Goal: Information Seeking & Learning: Learn about a topic

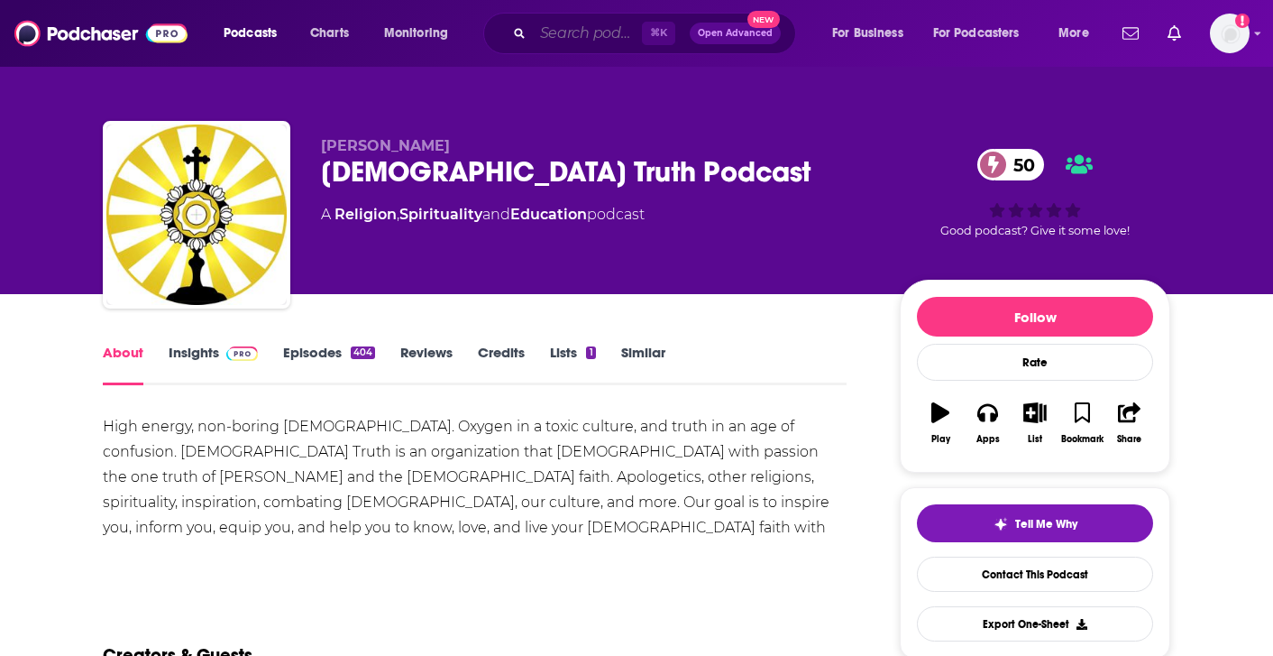
click at [574, 42] on input "Search podcasts, credits, & more..." at bounding box center [587, 33] width 109 height 29
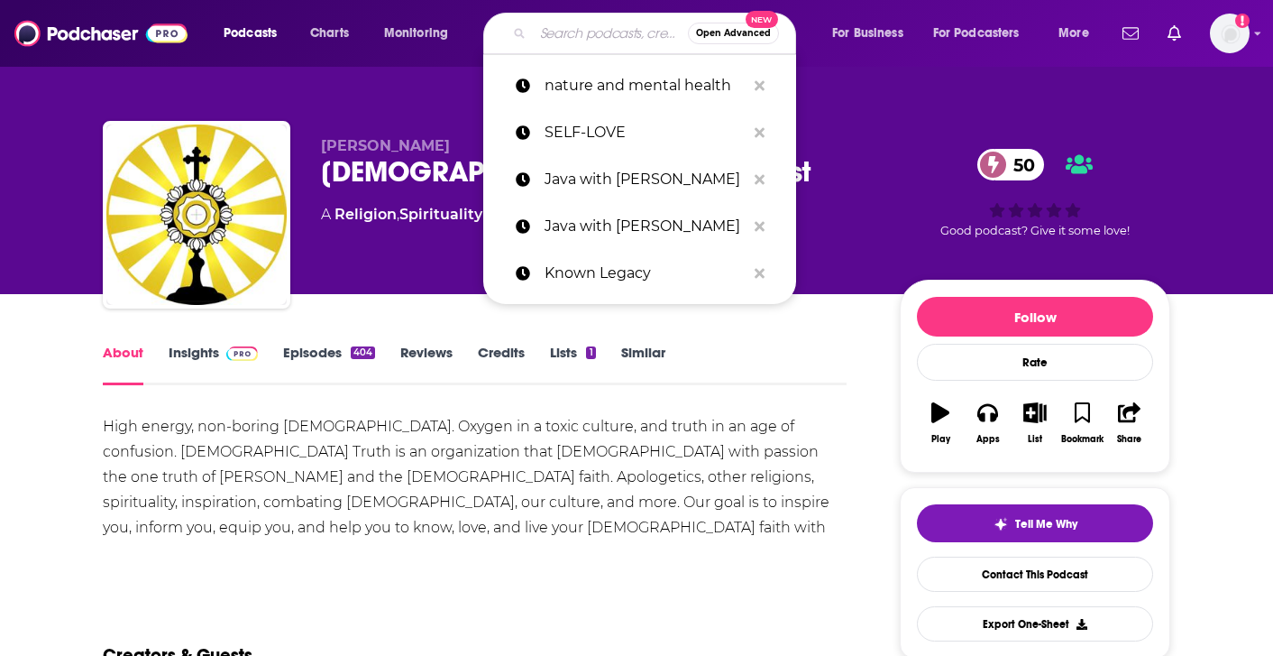
paste input "The [DEMOGRAPHIC_DATA] and Coffee Podcast"
type input "The [DEMOGRAPHIC_DATA] and Coffee Podcast"
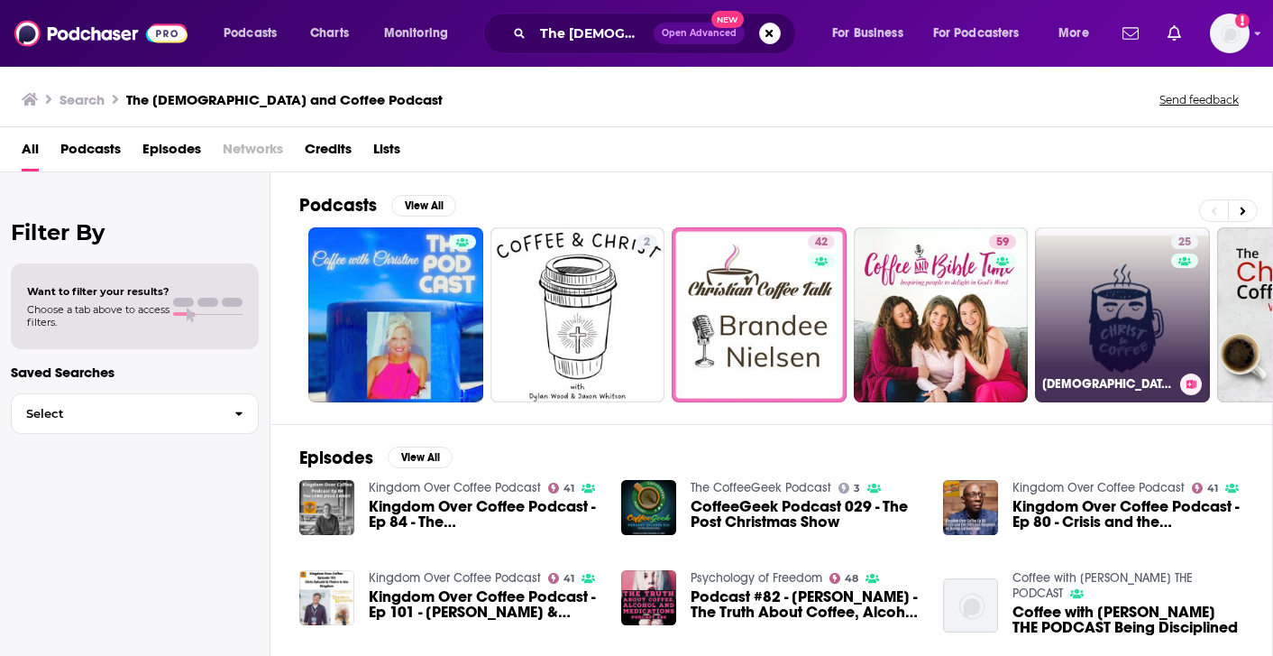
click at [1180, 360] on div "25" at bounding box center [1187, 303] width 32 height 139
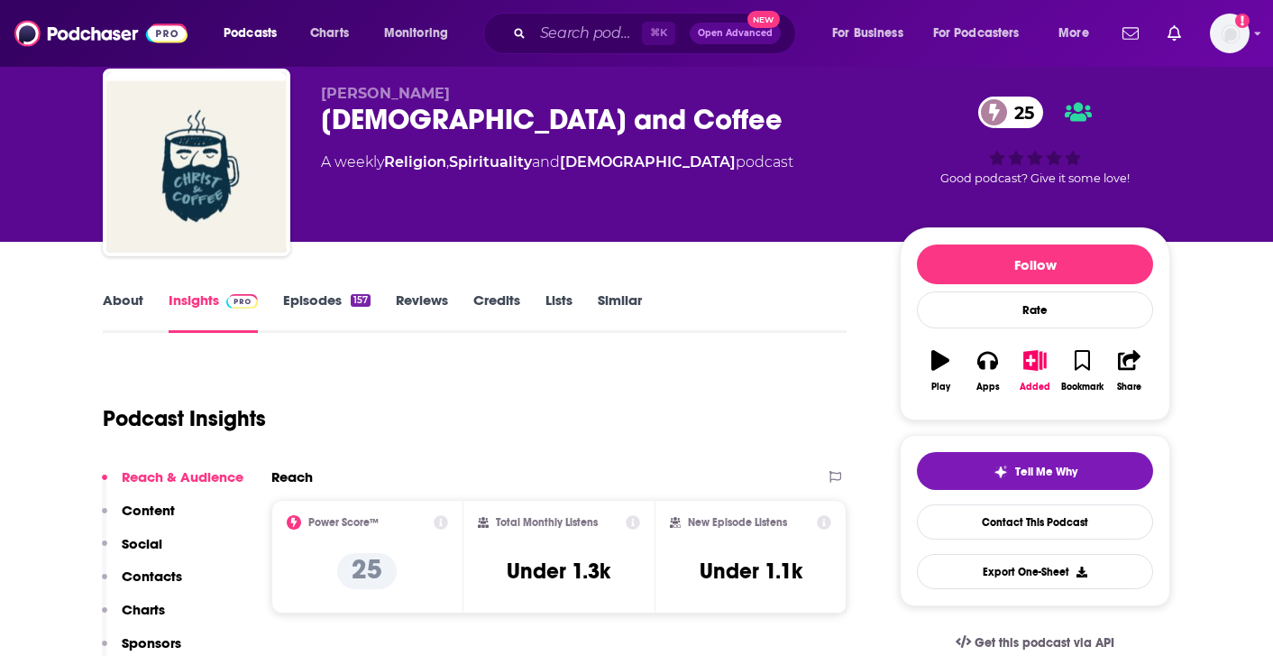
scroll to position [110, 0]
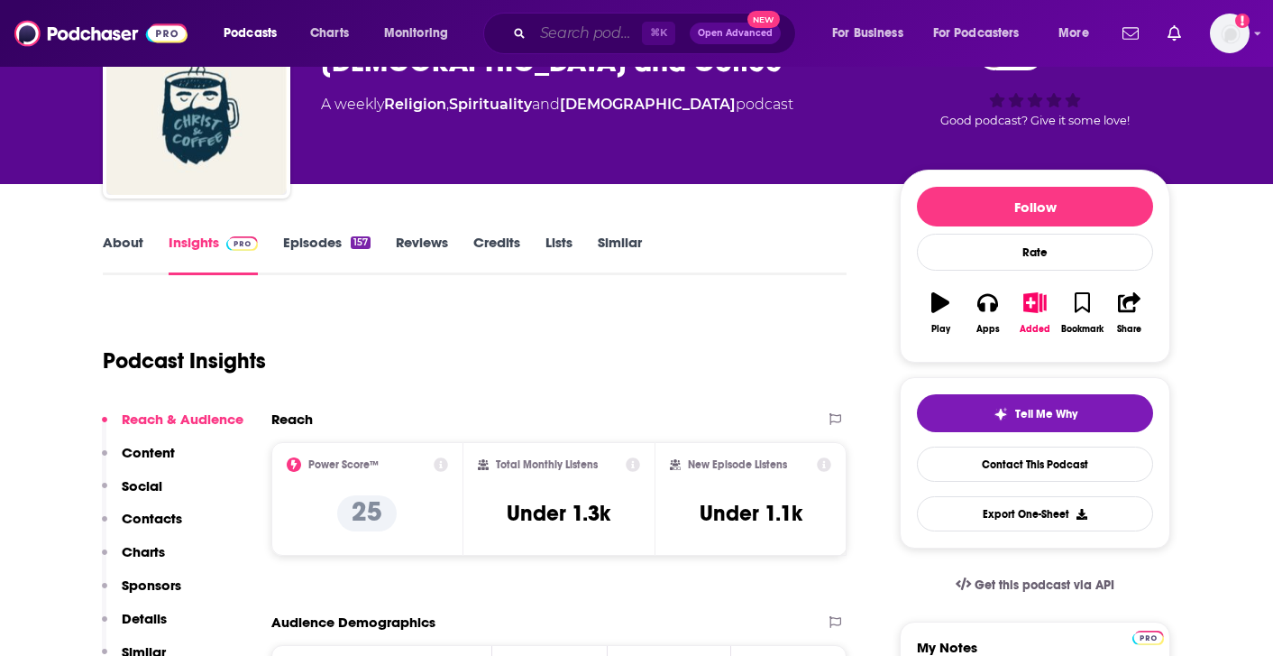
click at [612, 45] on input "Search podcasts, credits, & more..." at bounding box center [587, 33] width 109 height 29
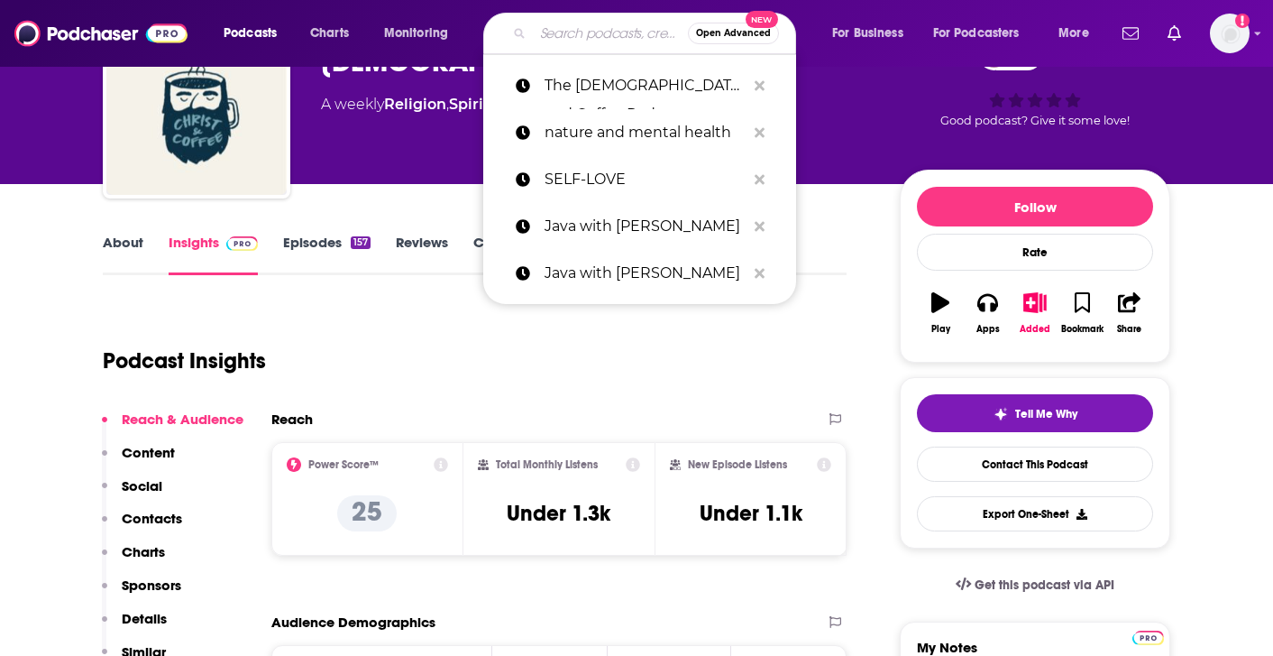
paste input "Healing & Becoming"
type input "Healing & Becoming"
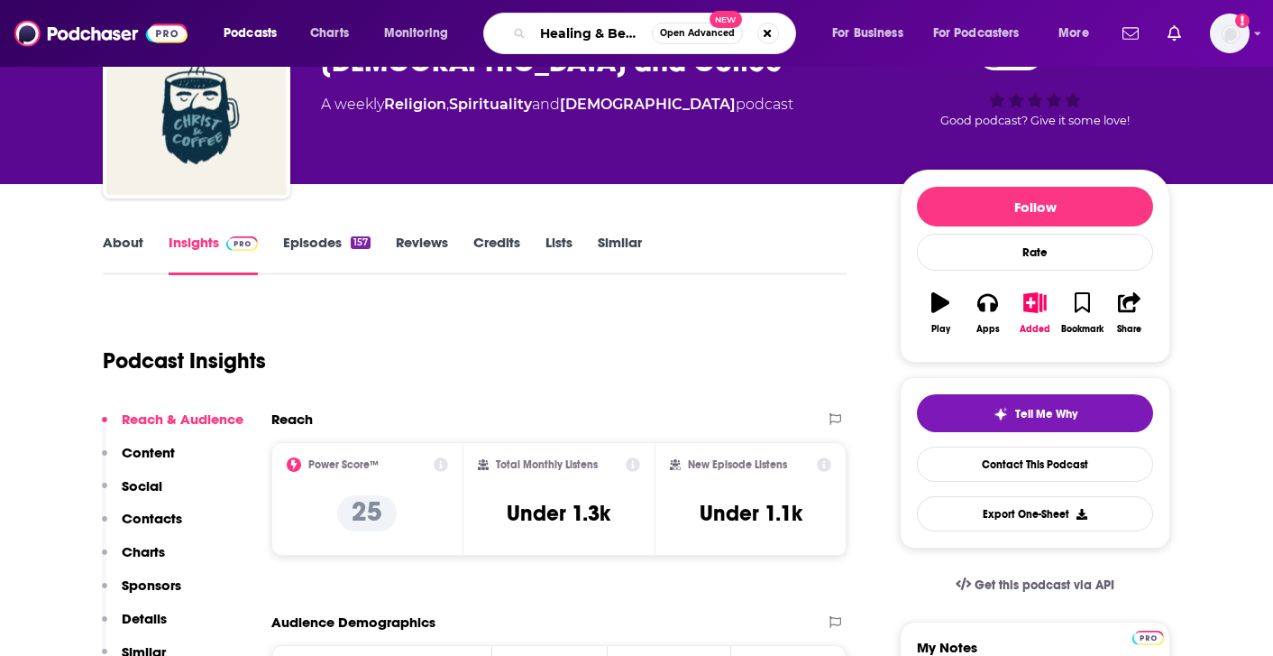
scroll to position [0, 32]
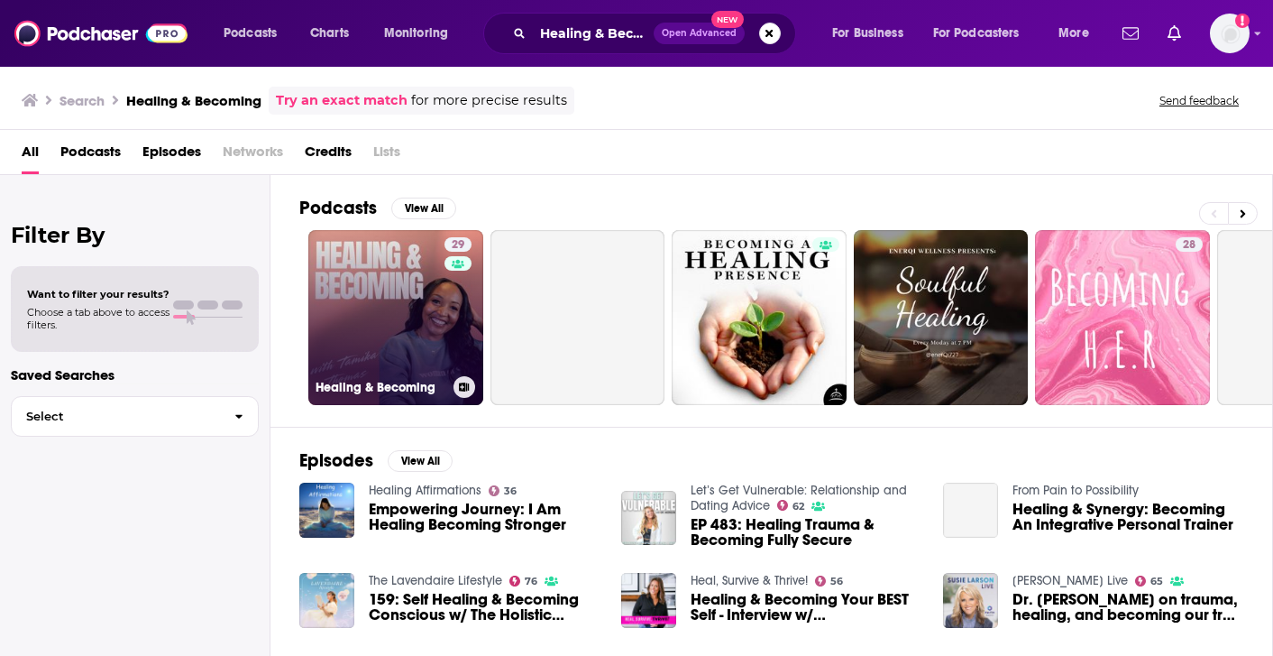
click at [437, 334] on link "29 Healing & Becoming" at bounding box center [395, 317] width 175 height 175
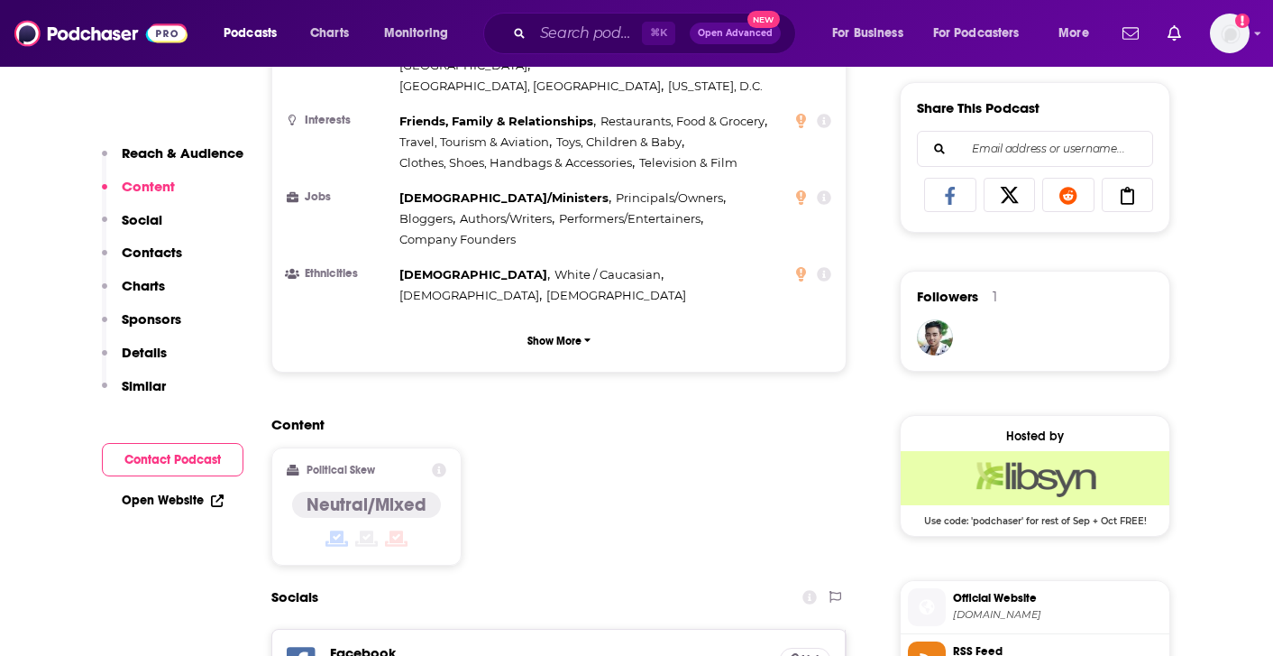
scroll to position [1278, 0]
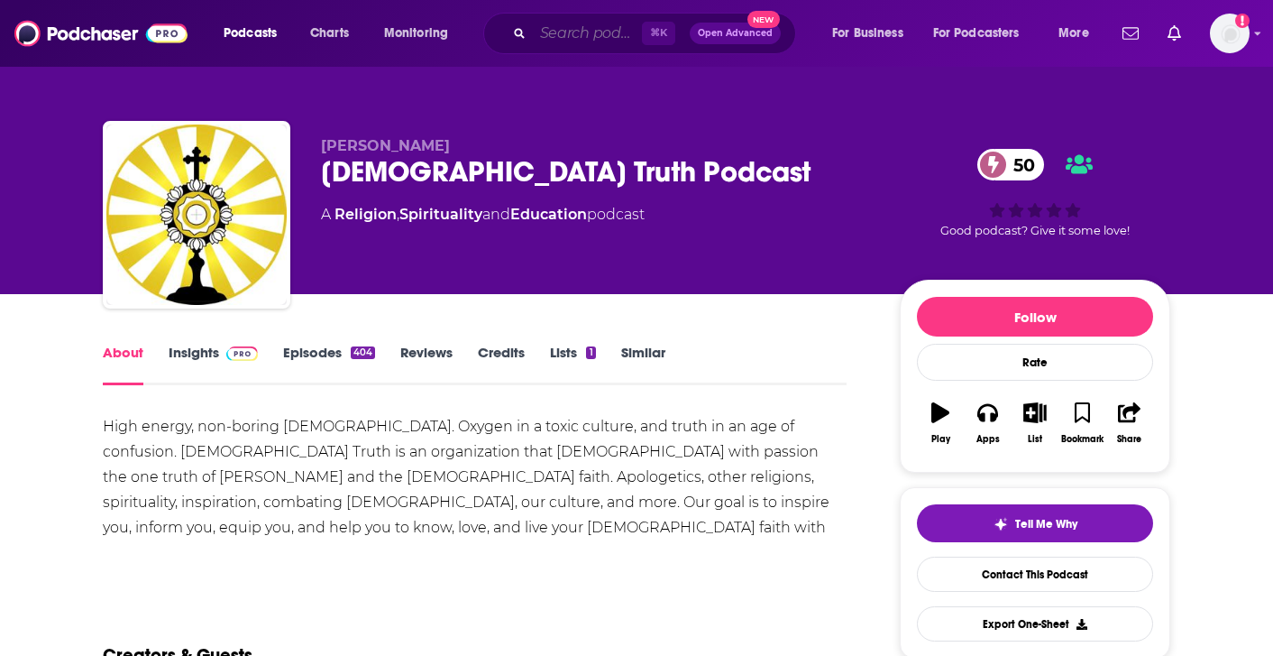
click at [602, 28] on input "Search podcasts, credits, & more..." at bounding box center [587, 33] width 109 height 29
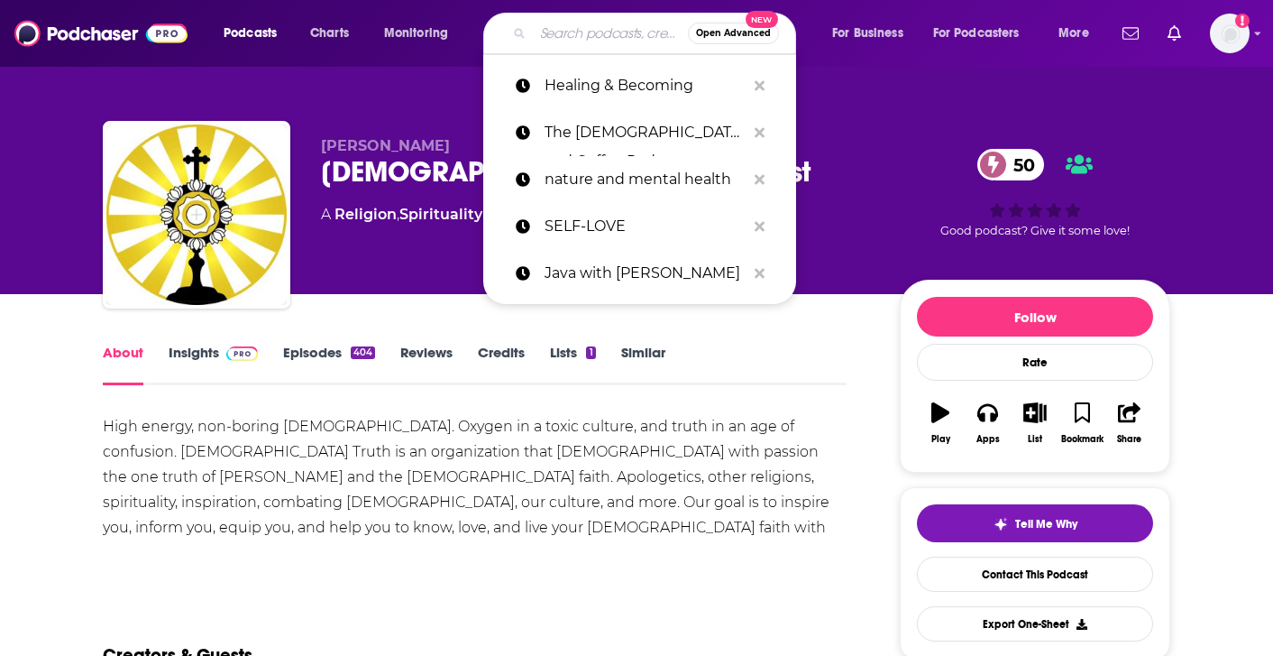
paste input "The Clarity Podcast"
type input "The Clarity Podcast"
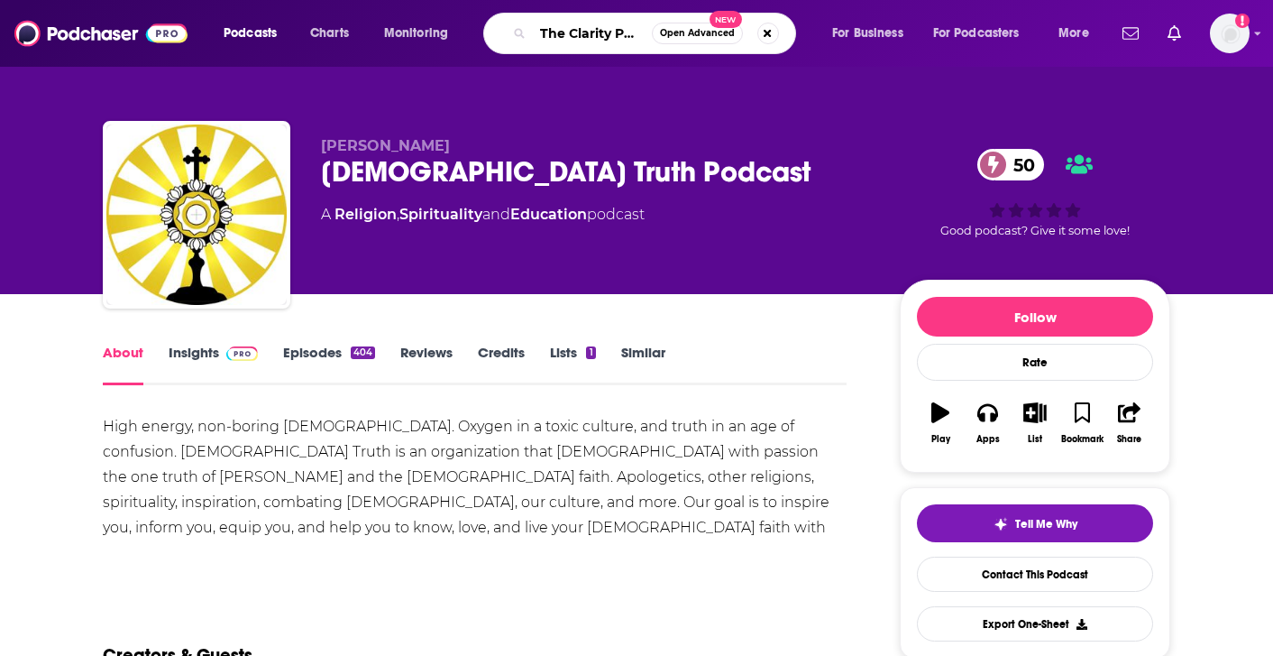
scroll to position [0, 25]
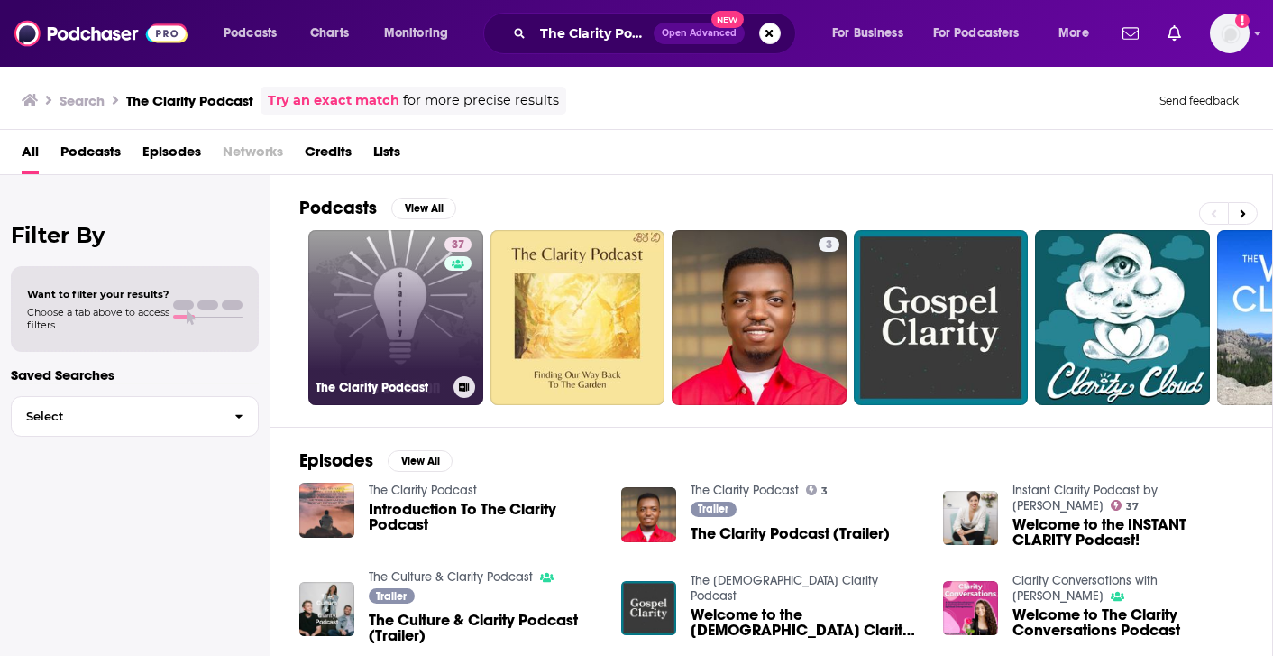
click at [398, 333] on link "37 The Clarity Podcast" at bounding box center [395, 317] width 175 height 175
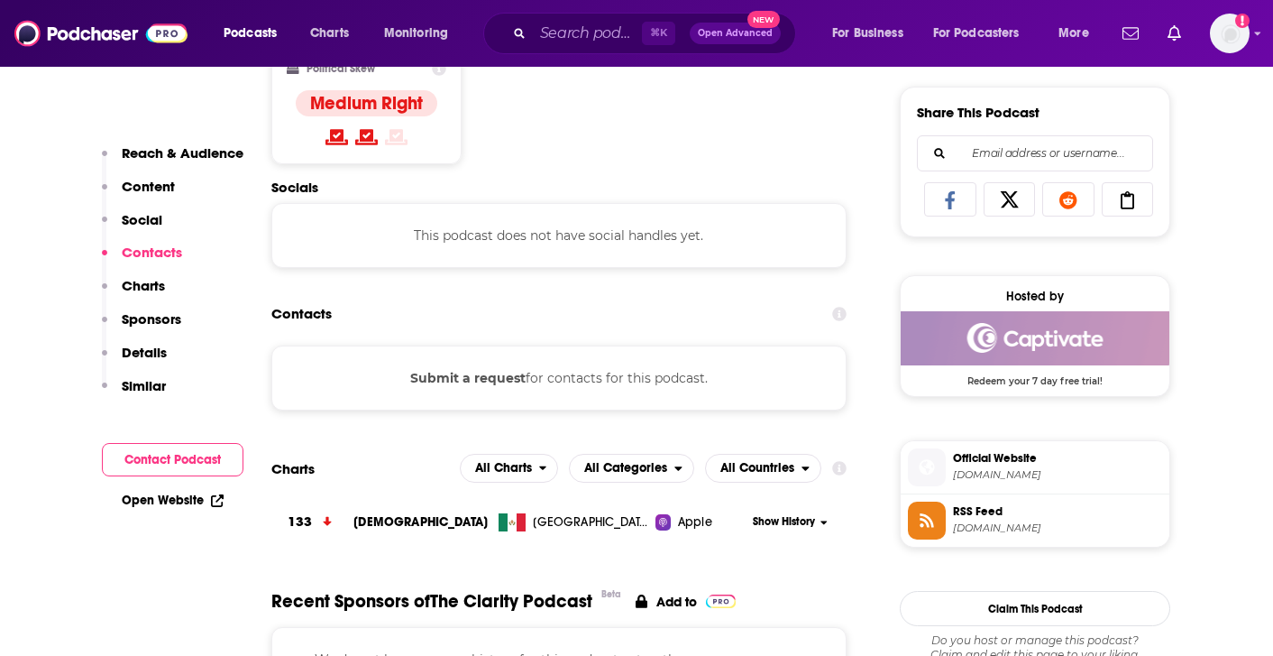
scroll to position [1029, 0]
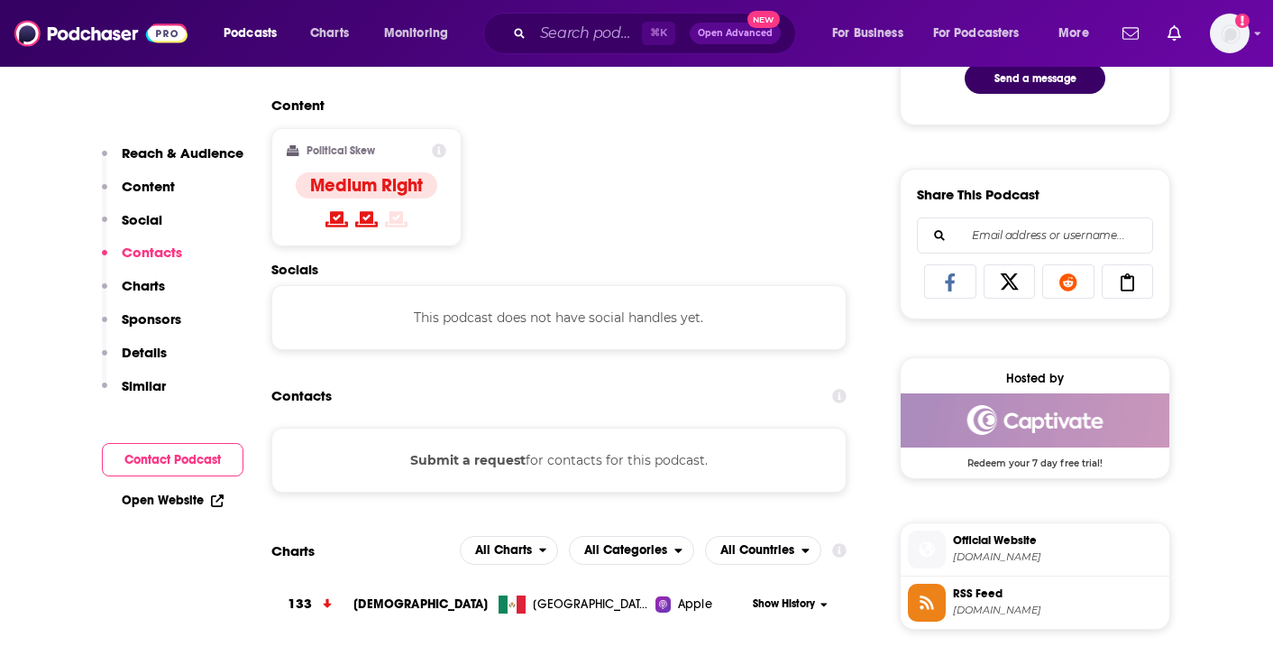
click at [1073, 561] on span "[DOMAIN_NAME]" at bounding box center [1057, 557] width 209 height 14
click at [595, 29] on input "Search podcasts, credits, & more..." at bounding box center [587, 33] width 109 height 29
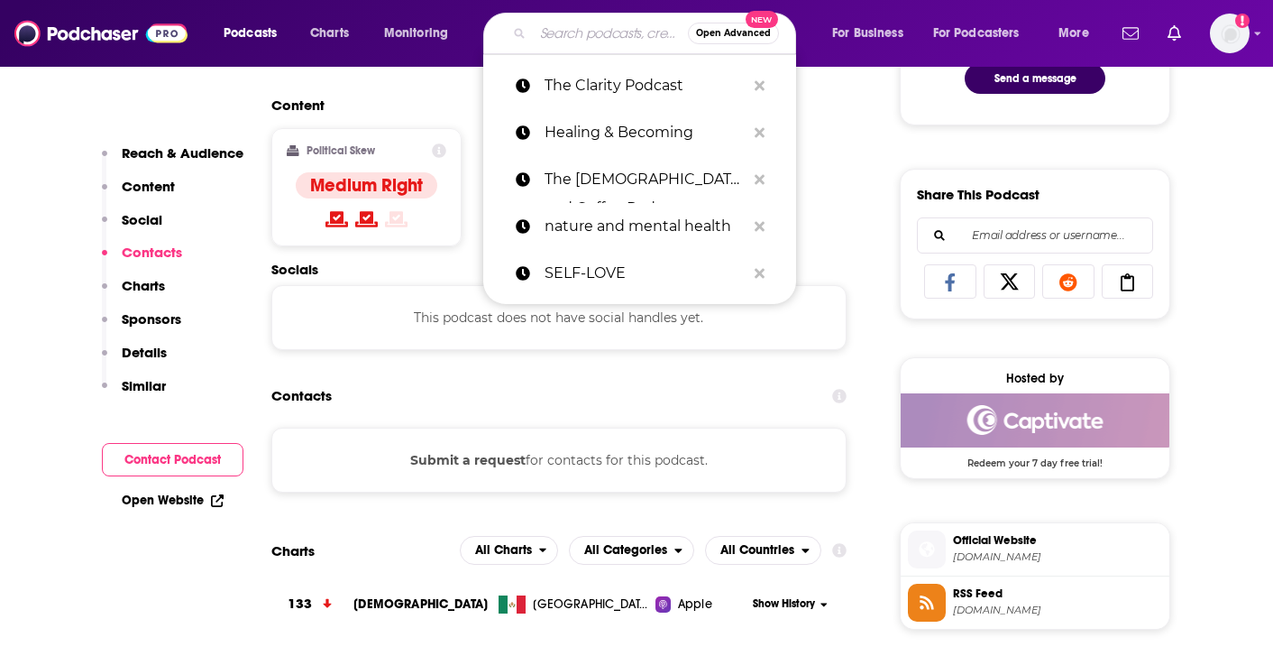
paste input "The Collide Kids Podcast | Kid-Friendly [DEMOGRAPHIC_DATA] Interviews About Fai…"
type input "The Collide Kids Podcast | Kid-Friendly [DEMOGRAPHIC_DATA] Interviews About Fai…"
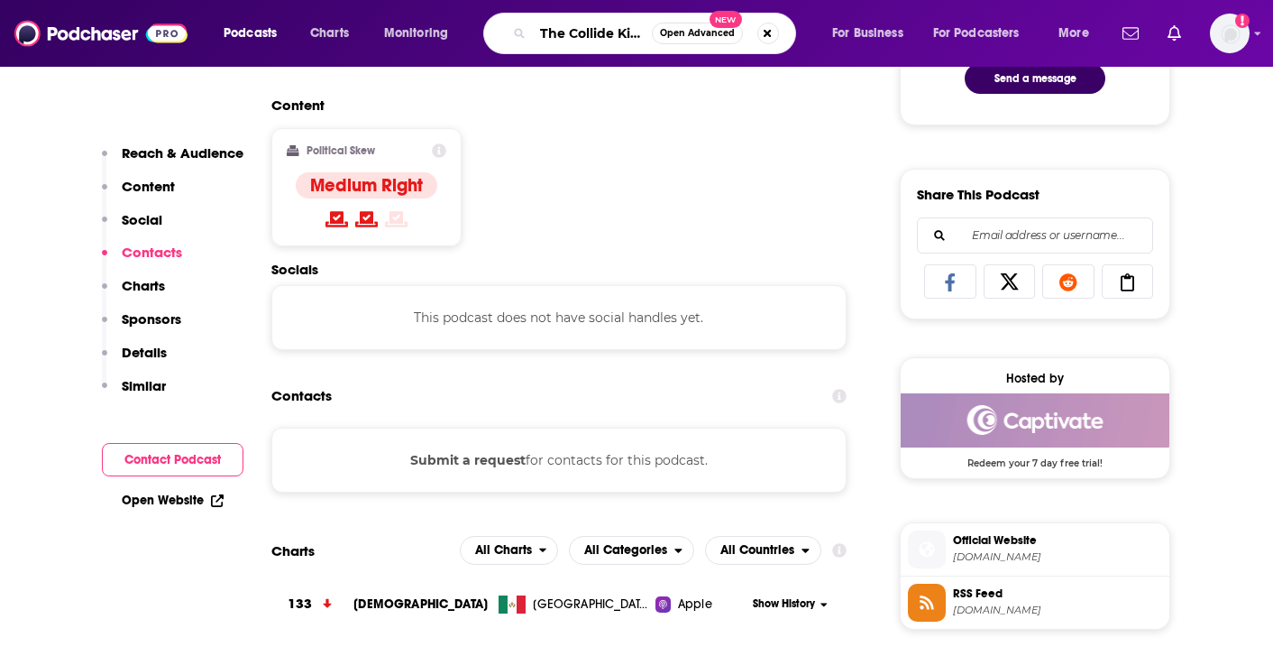
scroll to position [0, 535]
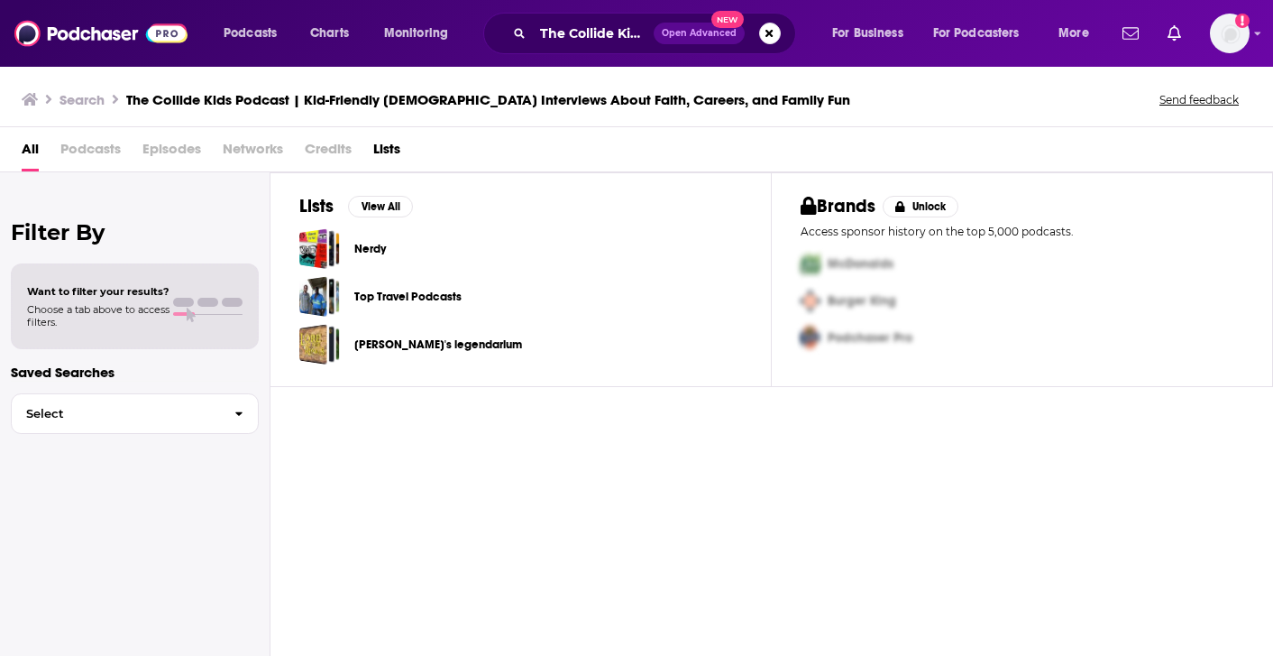
click at [432, 14] on div "Podcasts Charts Monitoring The Collide Kids Podcast | Kid-Friendly [DEMOGRAPHIC…" at bounding box center [659, 33] width 896 height 41
